Goal: Task Accomplishment & Management: Manage account settings

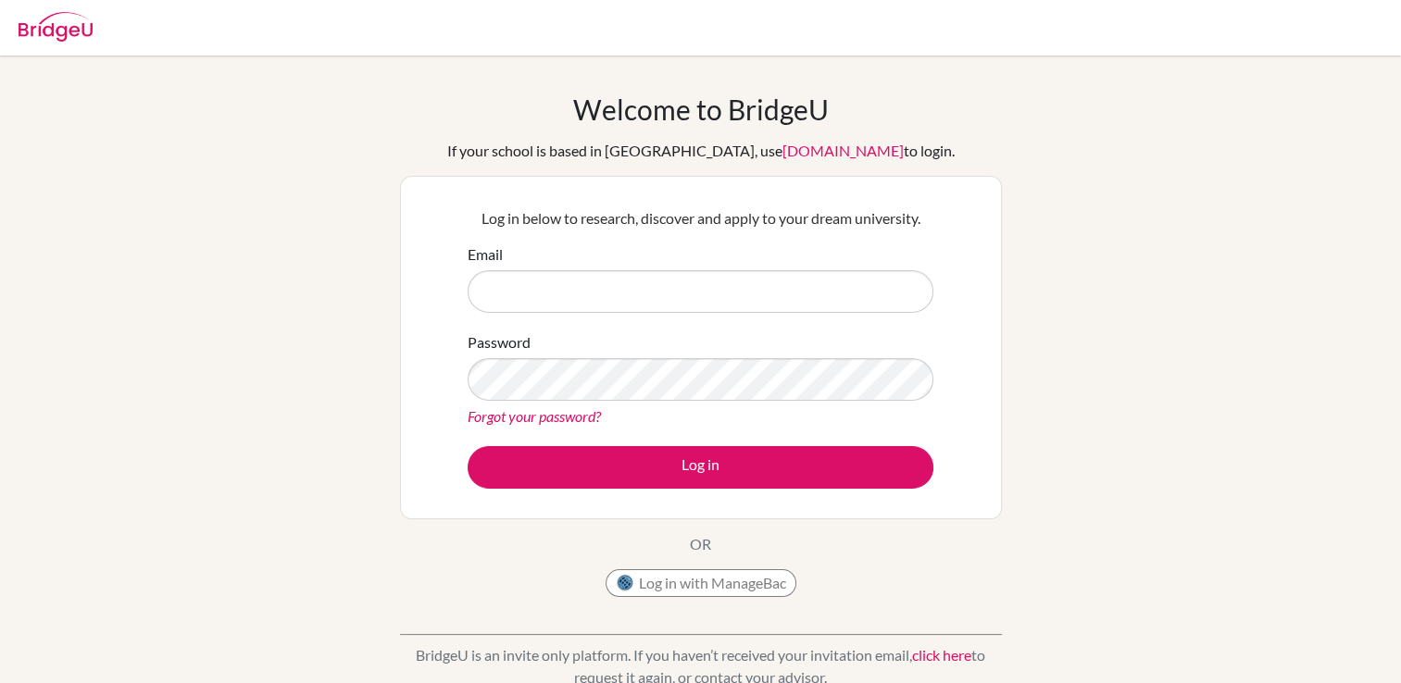
drag, startPoint x: 715, startPoint y: 261, endPoint x: 715, endPoint y: 283, distance: 22.2
click at [715, 283] on div "Email" at bounding box center [701, 278] width 466 height 69
click at [715, 283] on input "Email" at bounding box center [701, 291] width 466 height 43
type input "[EMAIL_ADDRESS][DOMAIN_NAME]"
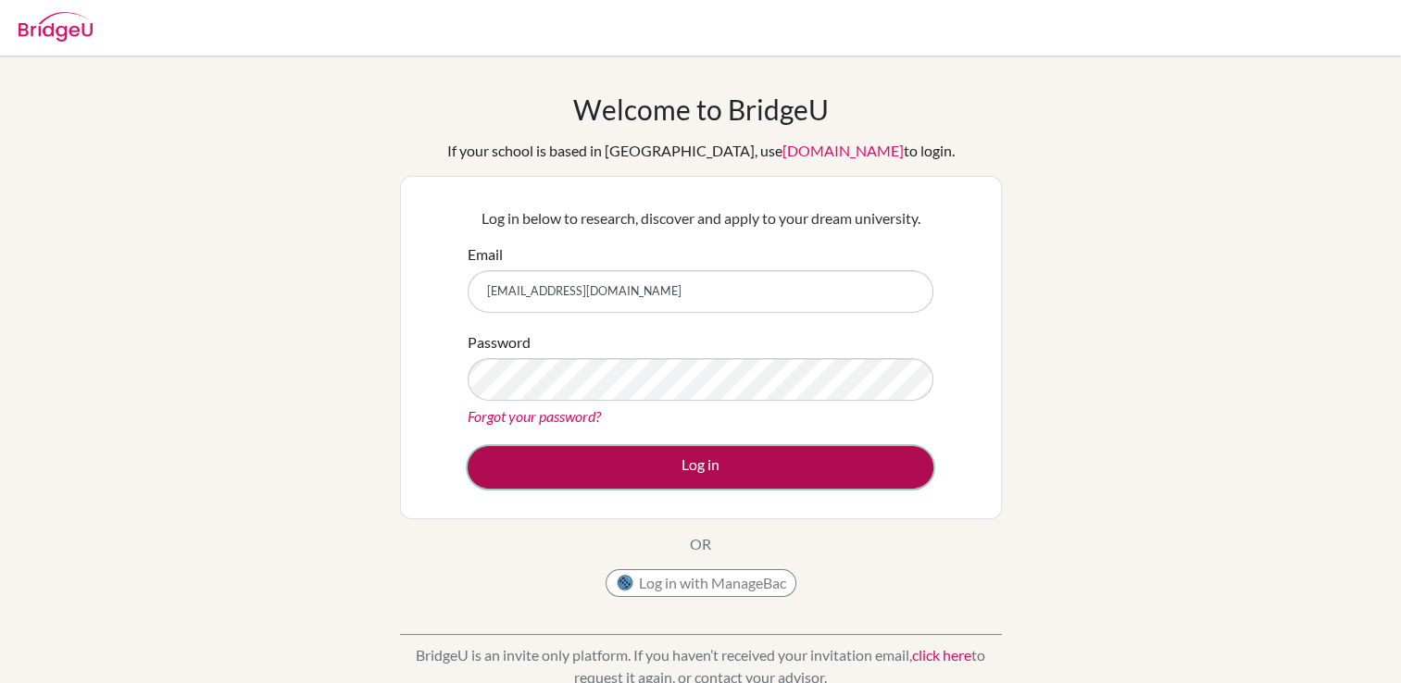
click at [703, 460] on button "Log in" at bounding box center [701, 467] width 466 height 43
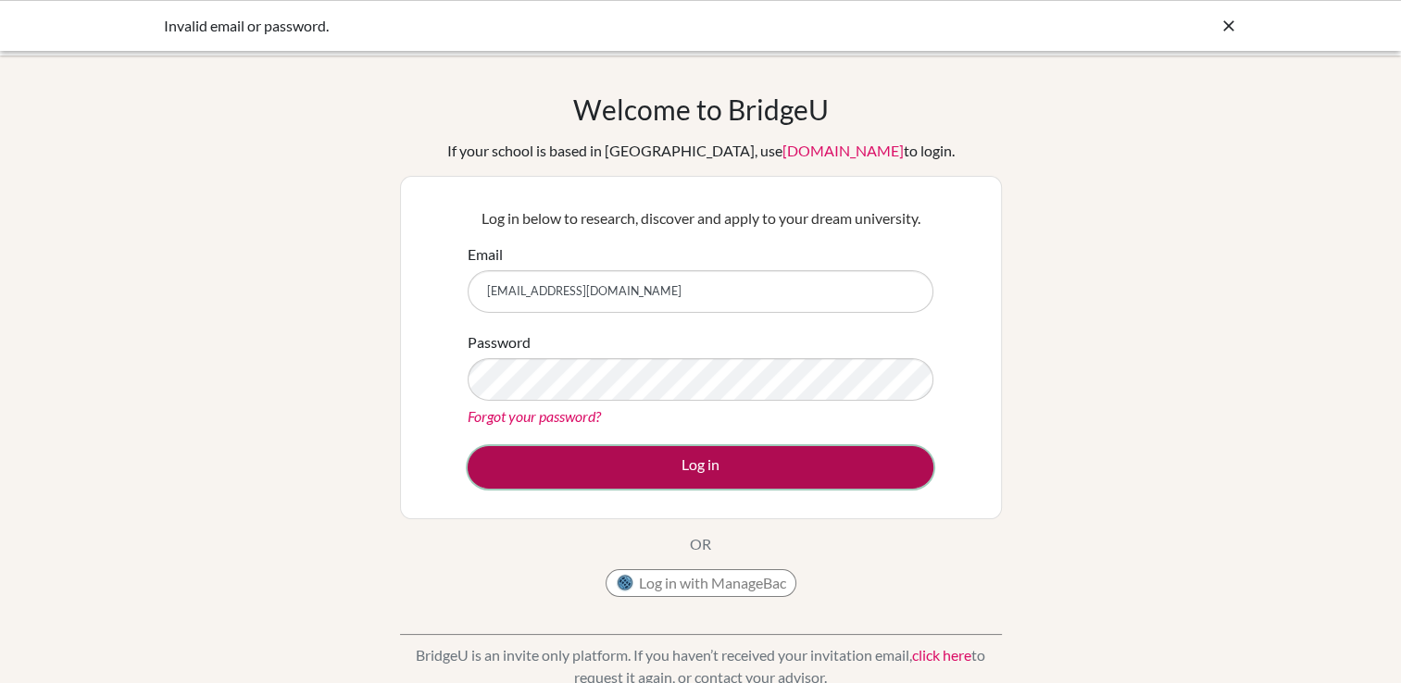
click at [681, 475] on button "Log in" at bounding box center [701, 467] width 466 height 43
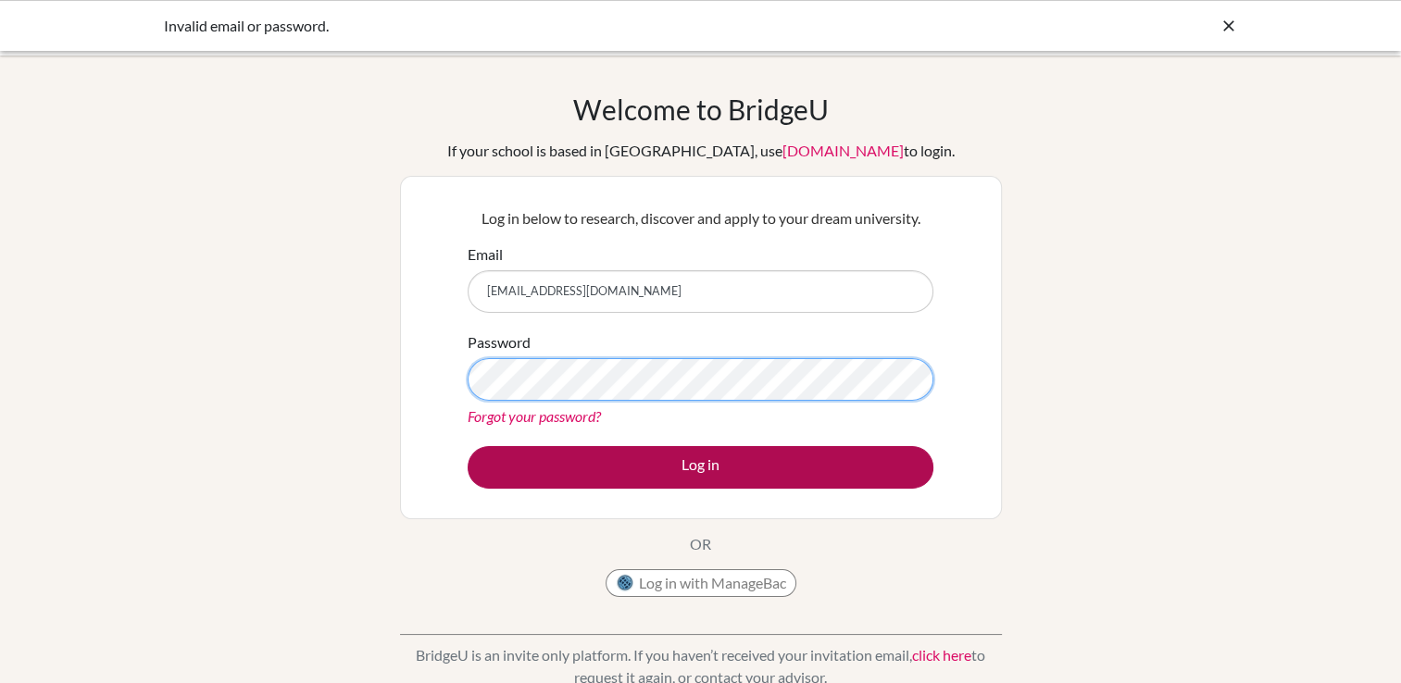
click at [819, 476] on form "Email [EMAIL_ADDRESS][DOMAIN_NAME] Password Forgot your password? Log in" at bounding box center [701, 366] width 466 height 245
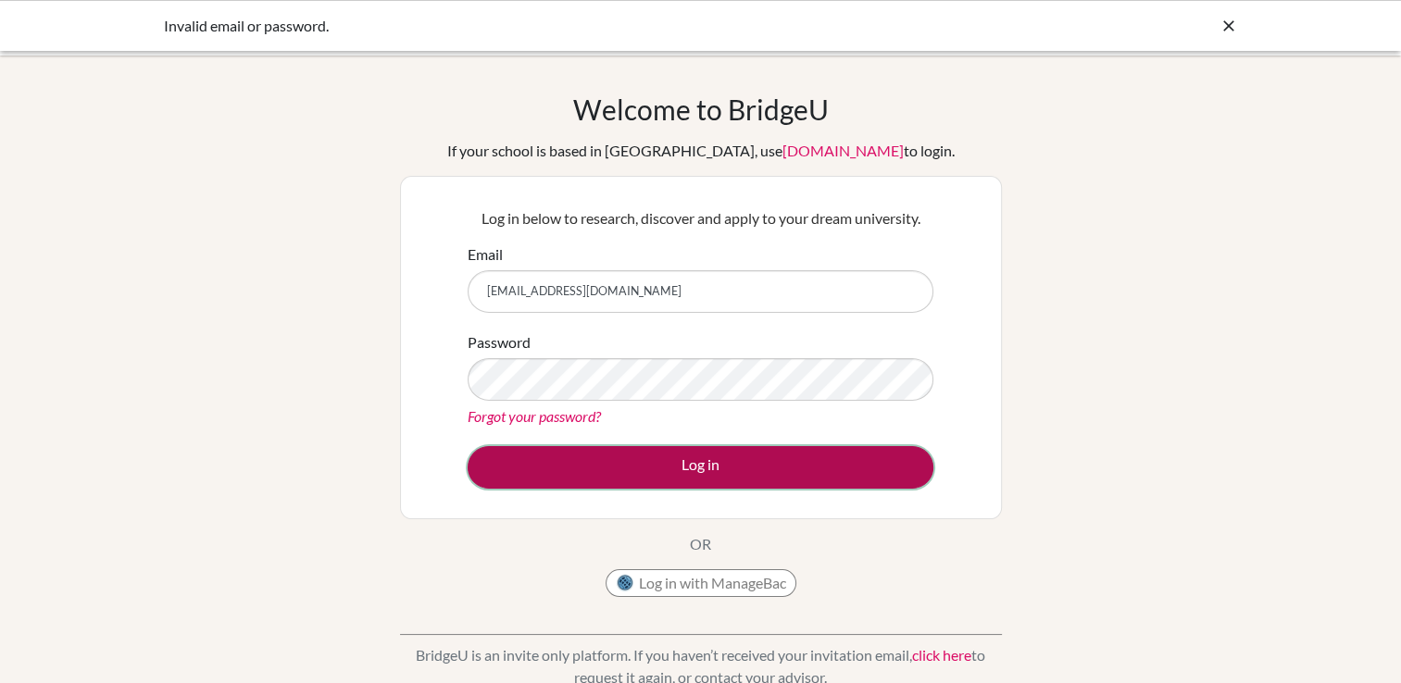
click at [819, 476] on button "Log in" at bounding box center [701, 467] width 466 height 43
